Goal: Navigation & Orientation: Find specific page/section

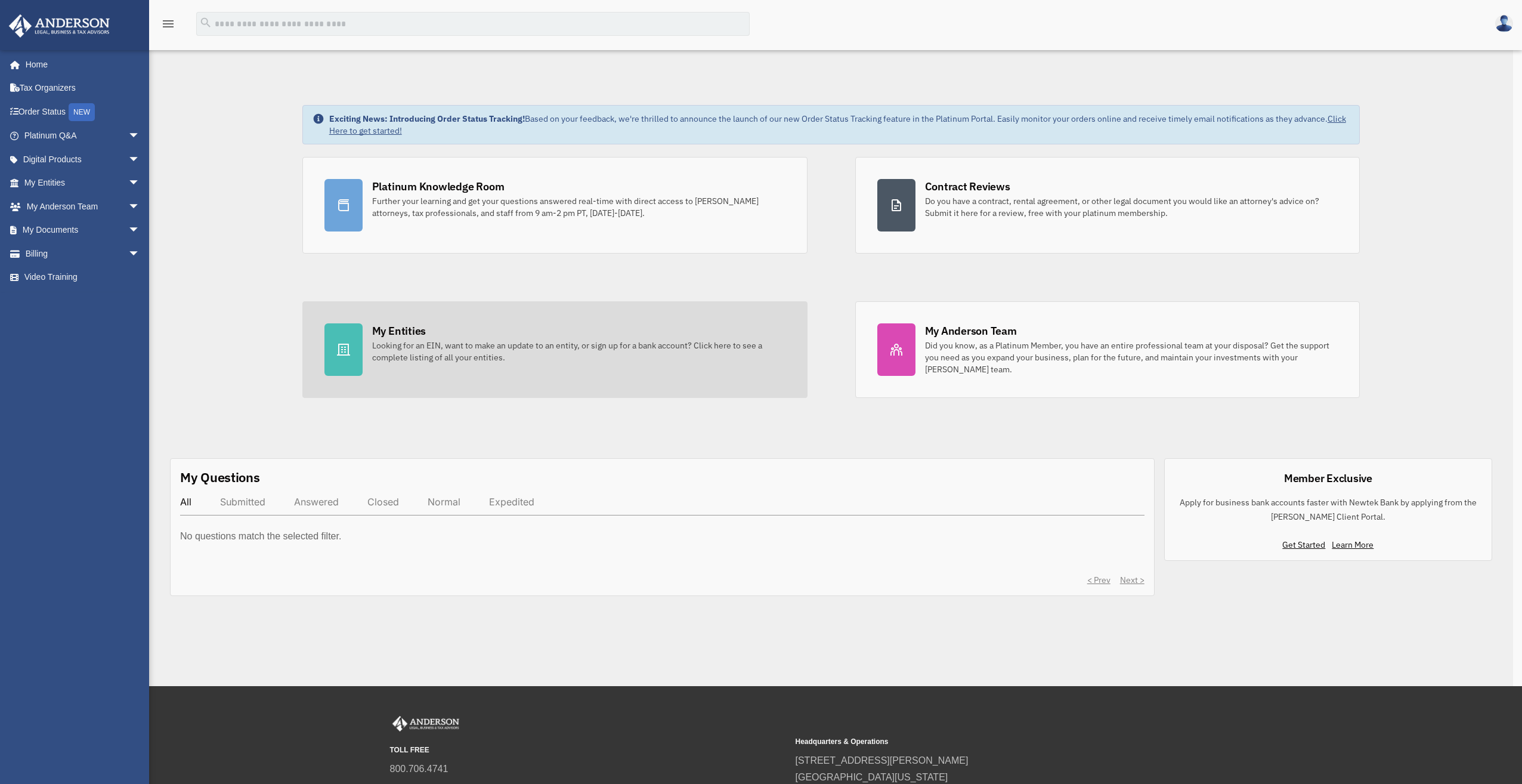
click at [417, 345] on body "menu search Site Menu add [PERSON_NAME][EMAIL_ADDRESS][DOMAIN_NAME] Reset Passw…" at bounding box center [761, 488] width 1522 height 977
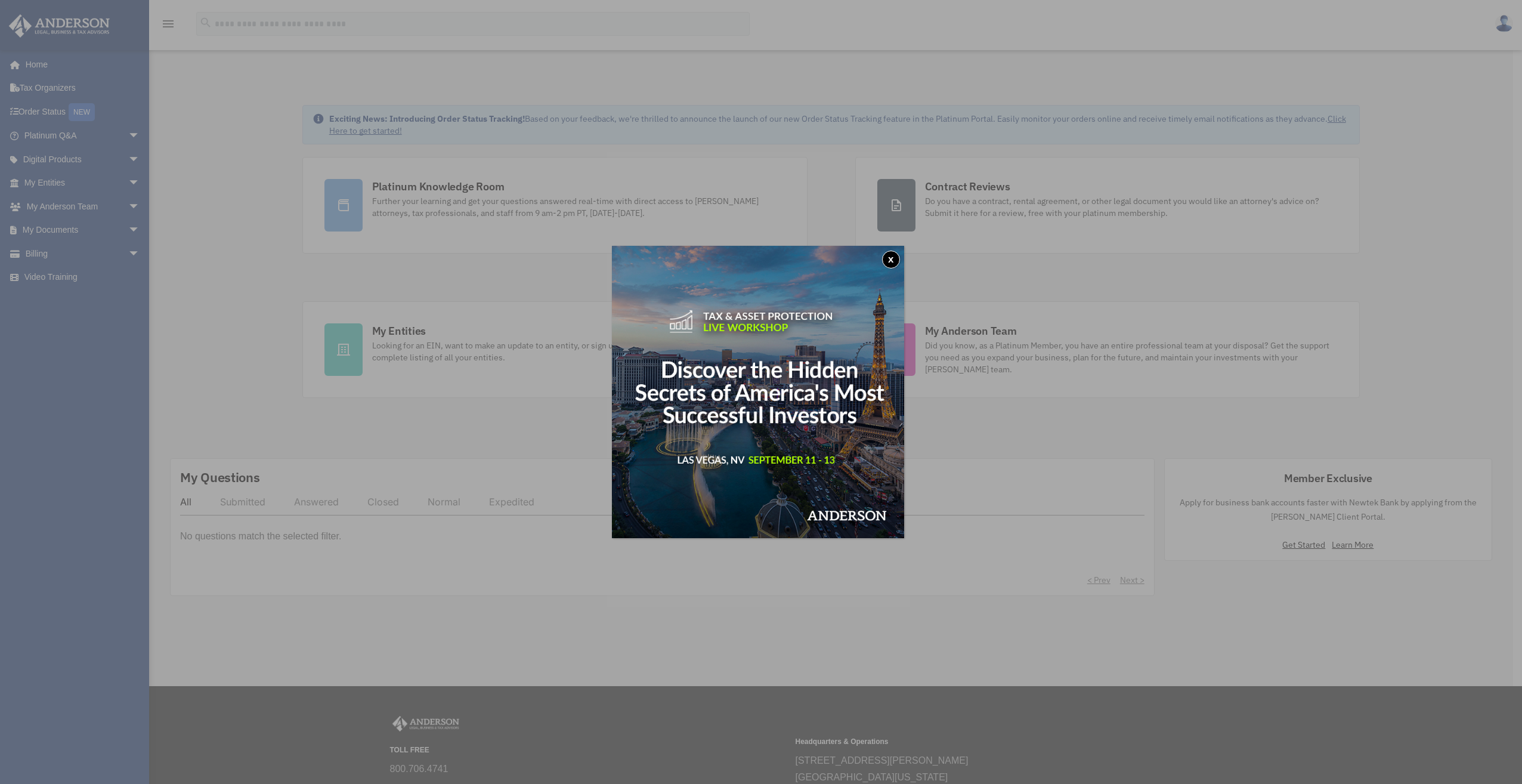
click at [889, 260] on button "x" at bounding box center [891, 259] width 18 height 18
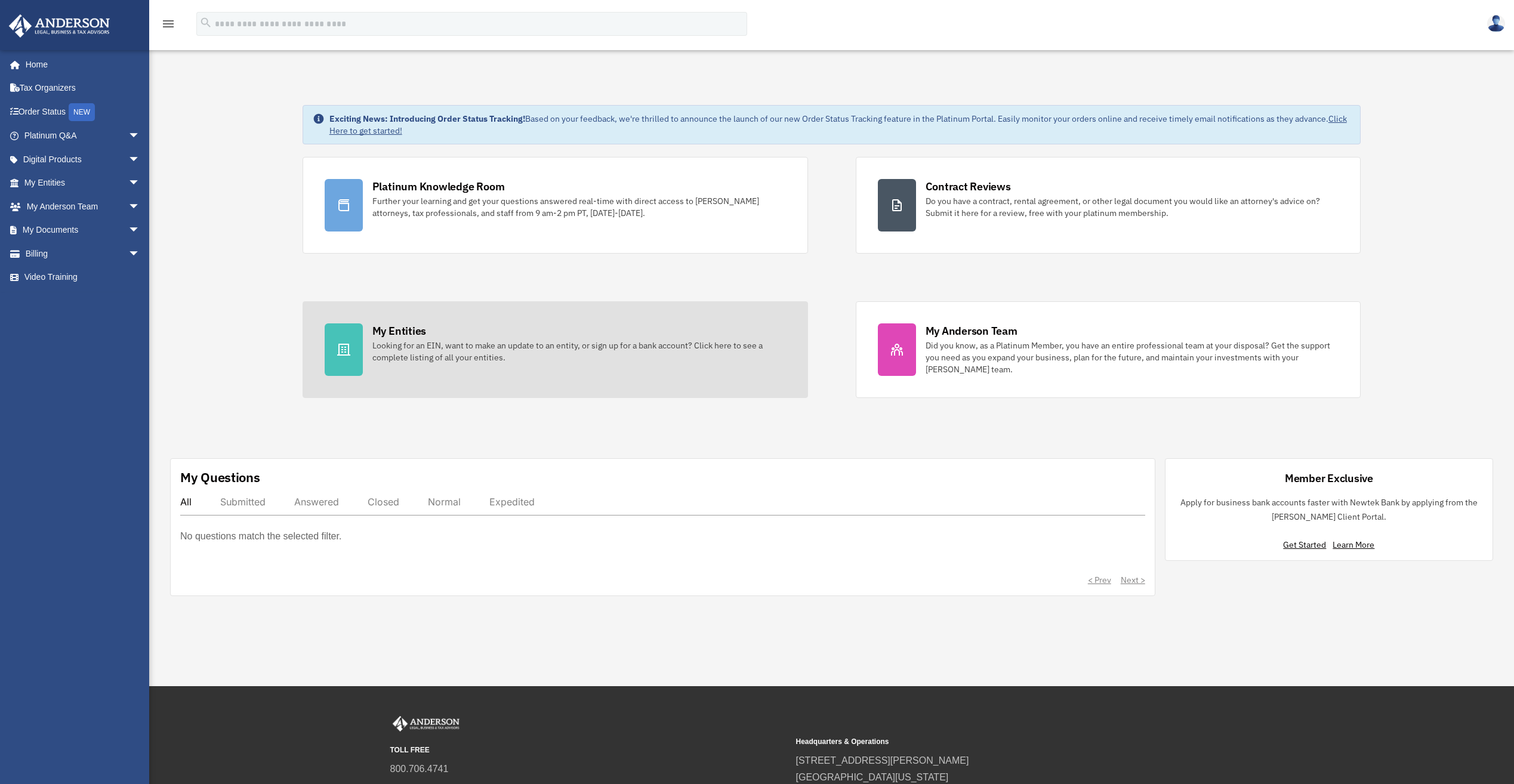
click at [378, 335] on div "My Entities" at bounding box center [399, 331] width 53 height 15
click at [405, 334] on div "My Entities" at bounding box center [399, 331] width 53 height 15
click at [424, 354] on div "Looking for an EIN, want to make an update to an entity, or sign up for a bank …" at bounding box center [579, 351] width 414 height 24
click at [401, 331] on div "My Entities" at bounding box center [399, 331] width 53 height 15
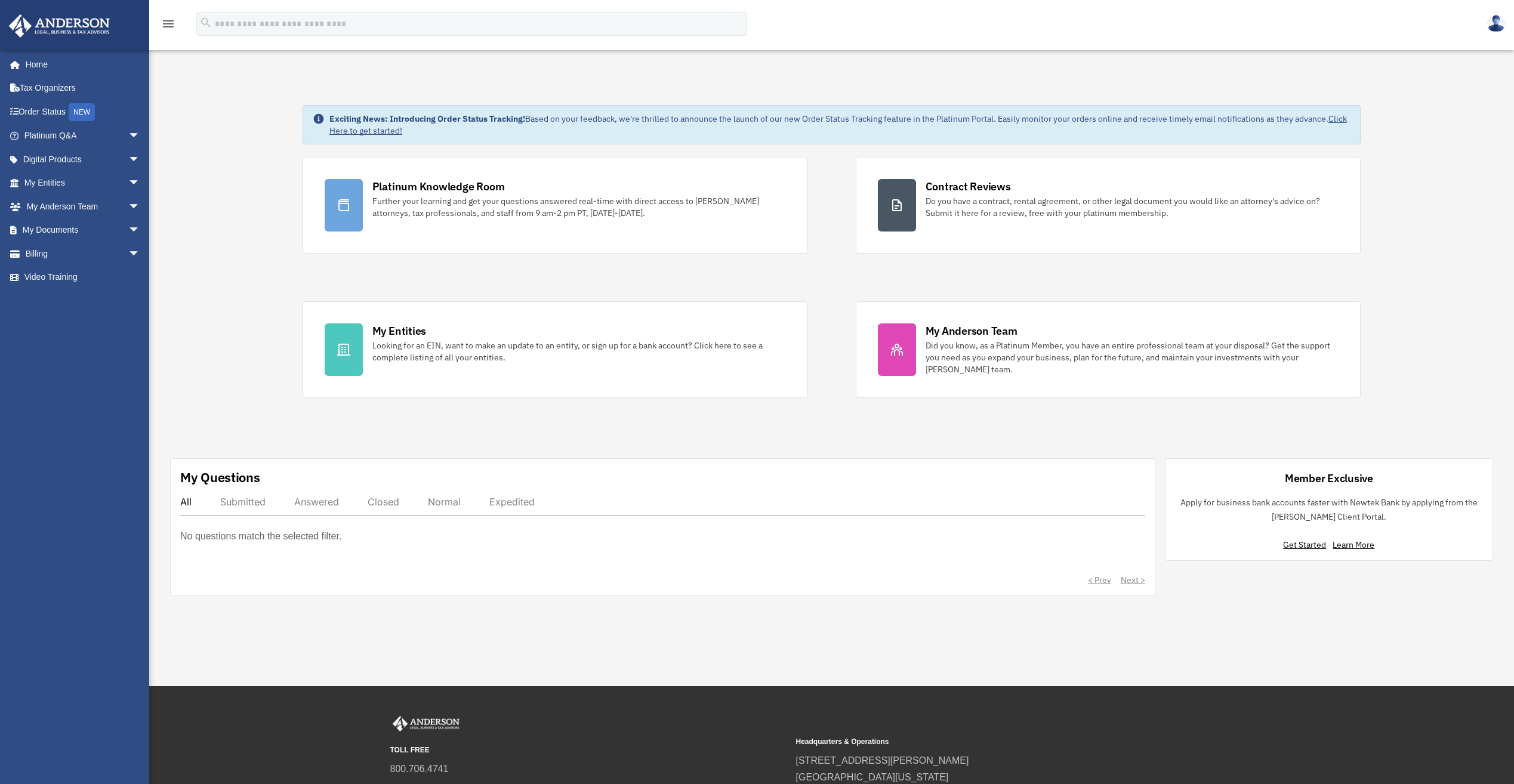
click at [1493, 26] on img at bounding box center [1496, 24] width 18 height 18
drag, startPoint x: 1105, startPoint y: 84, endPoint x: 1099, endPoint y: 83, distance: 6.1
click at [1105, 83] on div "Exciting News: Introducing Order Status Tracking! Based on your feedback, we're…" at bounding box center [831, 350] width 1383 height 551
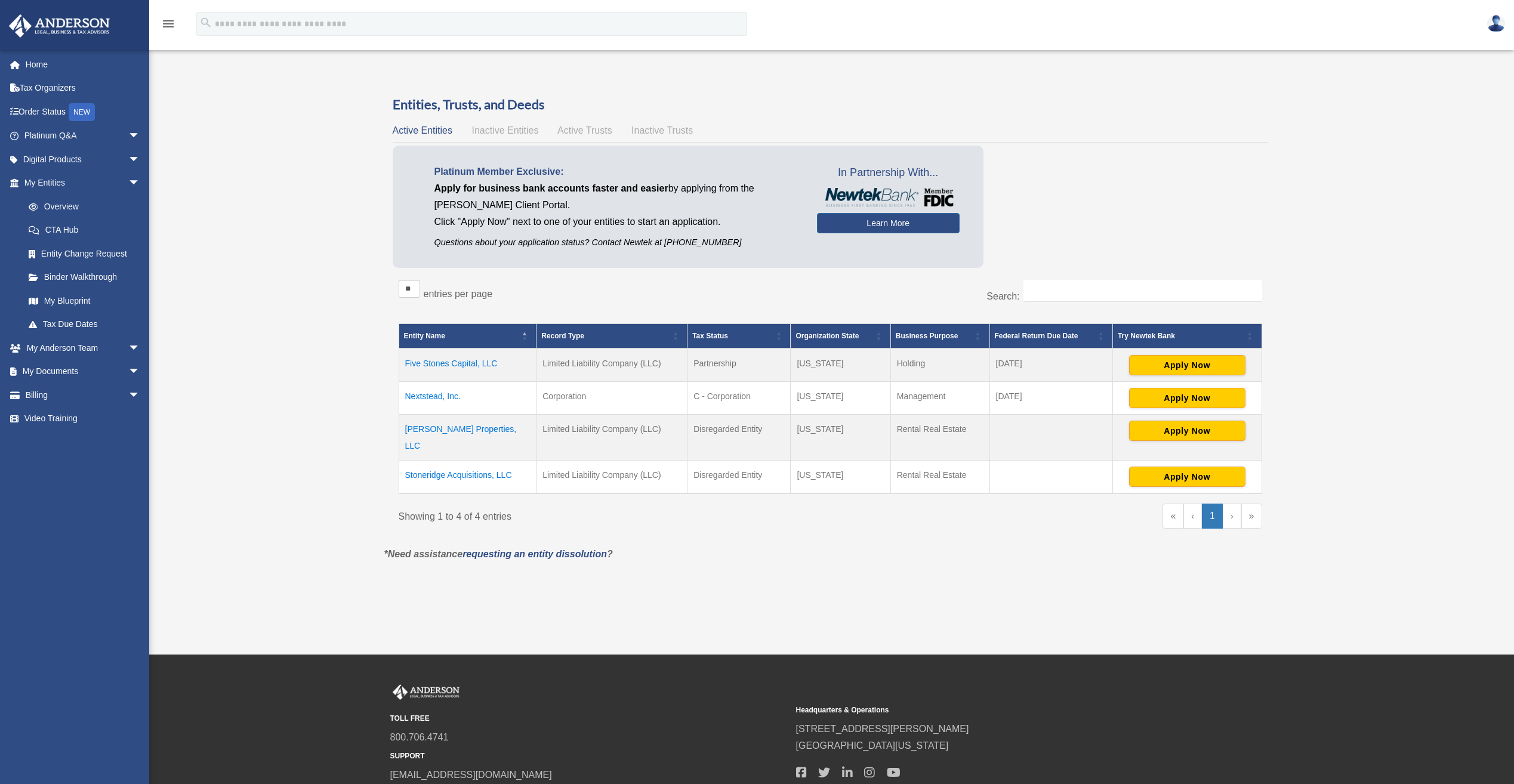
click at [516, 73] on div "Overview [EMAIL_ADDRESS][DOMAIN_NAME] Sign Out [PERSON_NAME][EMAIL_ADDRESS][DOM…" at bounding box center [757, 327] width 1514 height 533
